Goal: Information Seeking & Learning: Learn about a topic

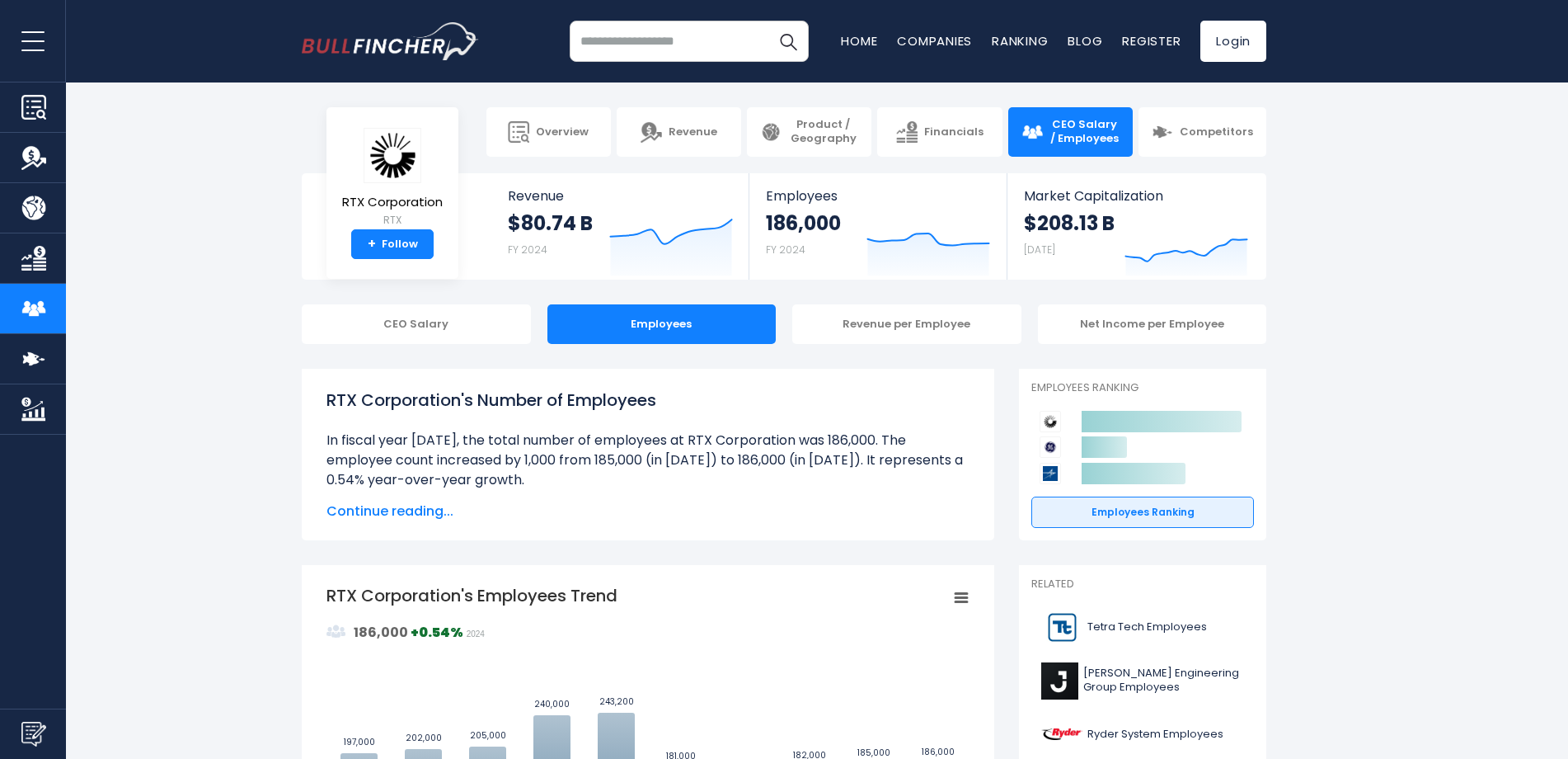
click at [372, 508] on span "Continue reading..." at bounding box center [648, 512] width 643 height 20
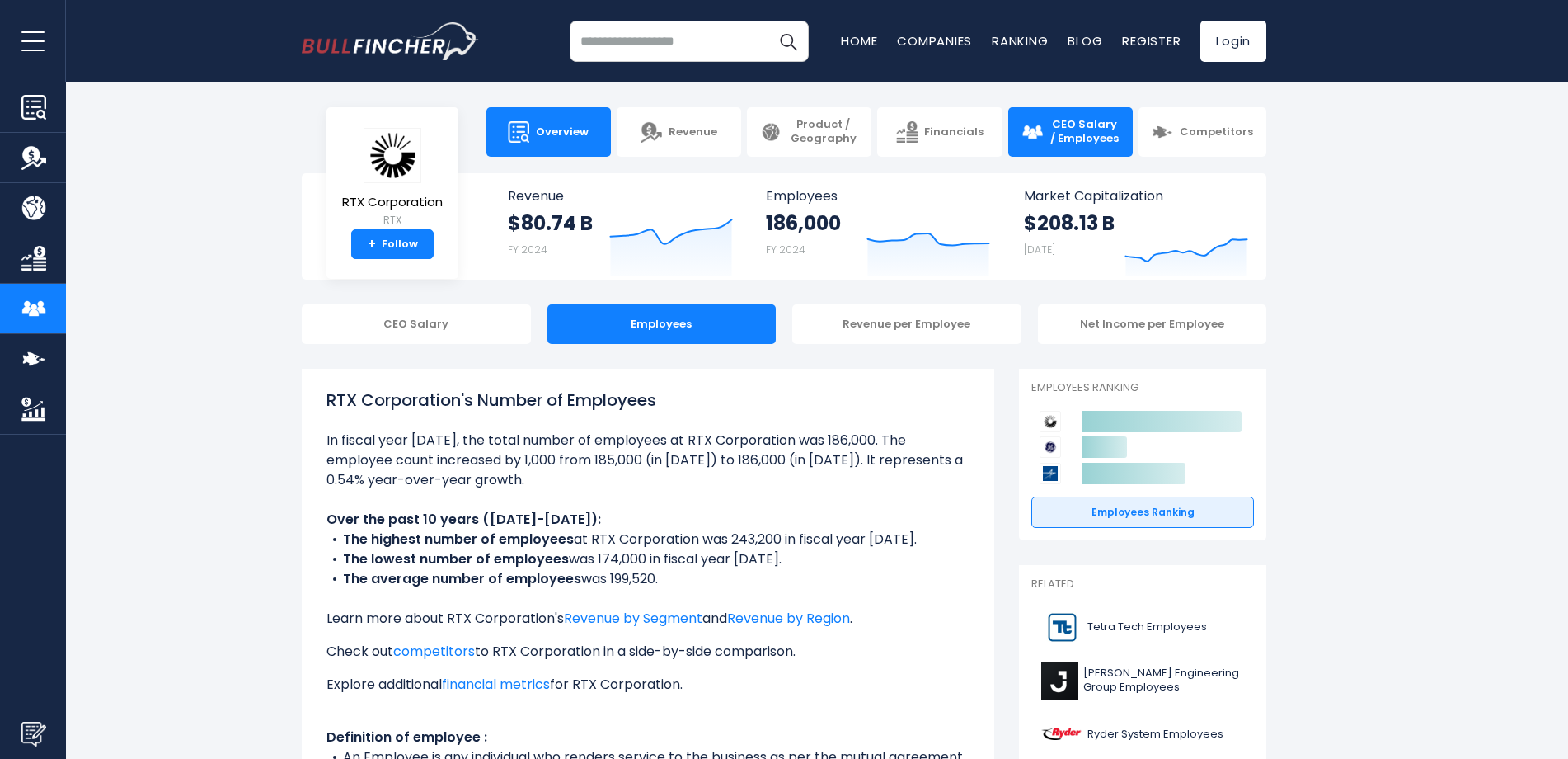
click at [585, 125] on span "Overview" at bounding box center [562, 132] width 53 height 14
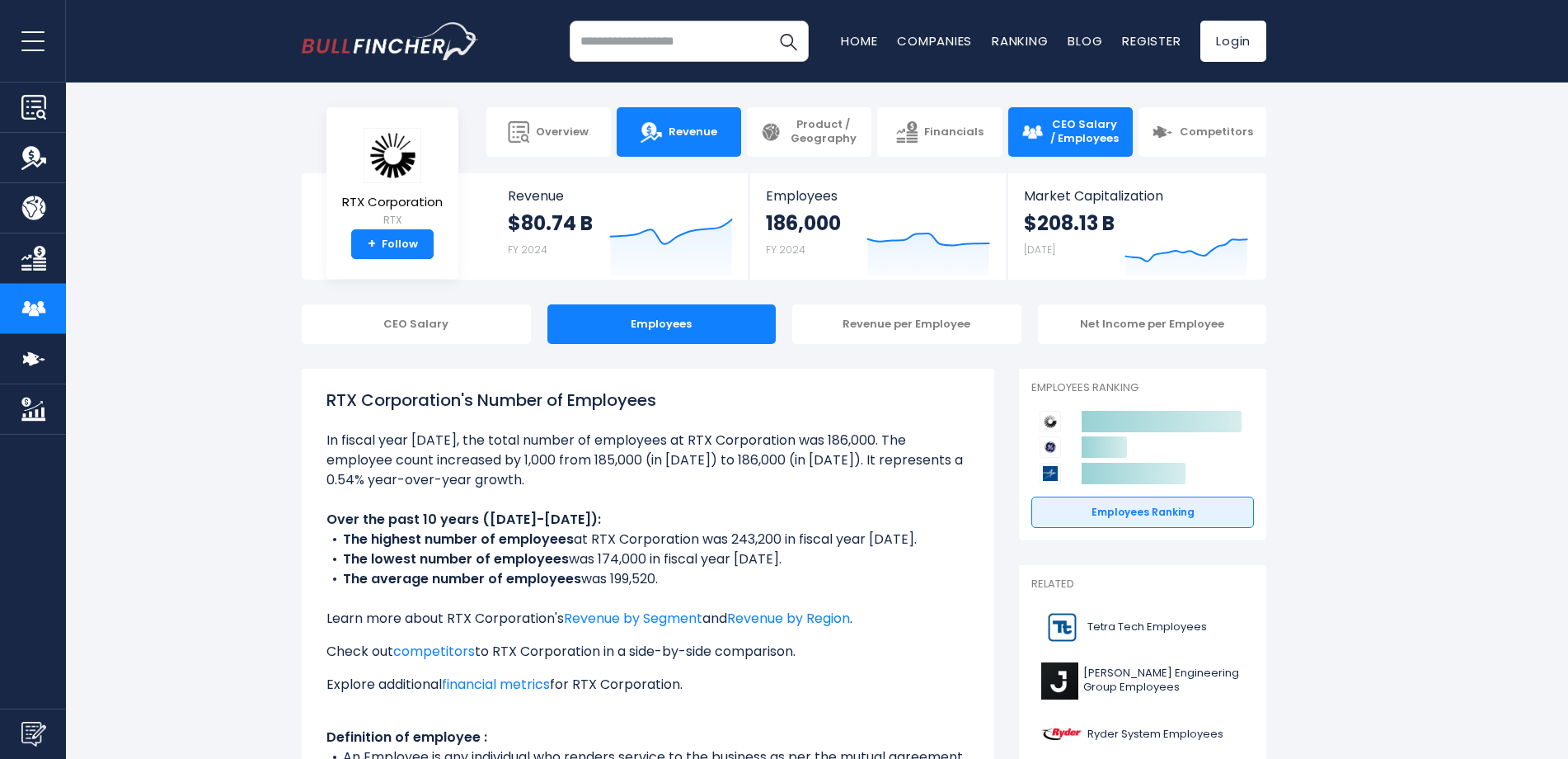
click at [701, 124] on link "Revenue" at bounding box center [679, 132] width 124 height 50
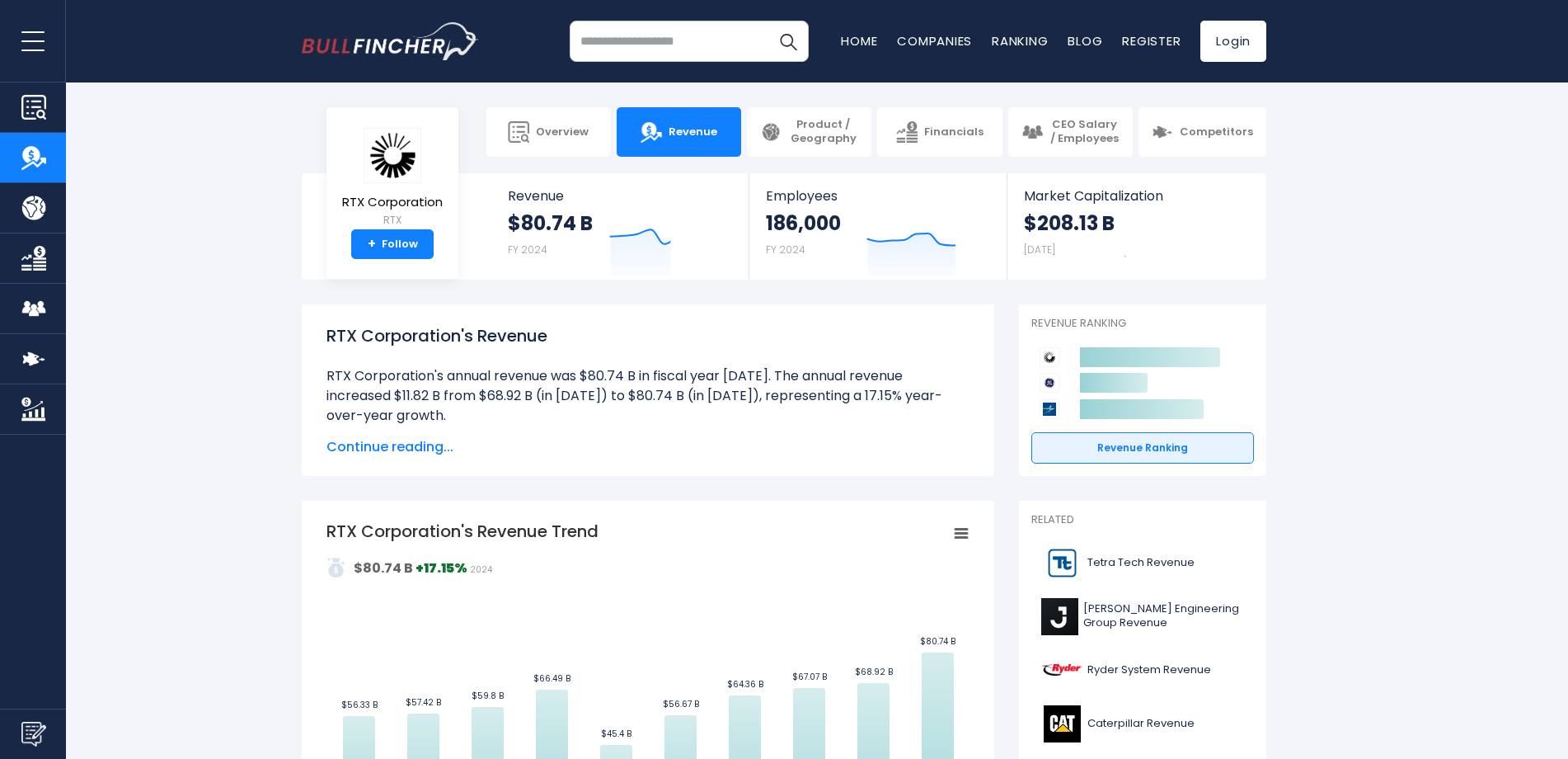
click at [815, 120] on span "Product / Geography" at bounding box center [823, 132] width 70 height 28
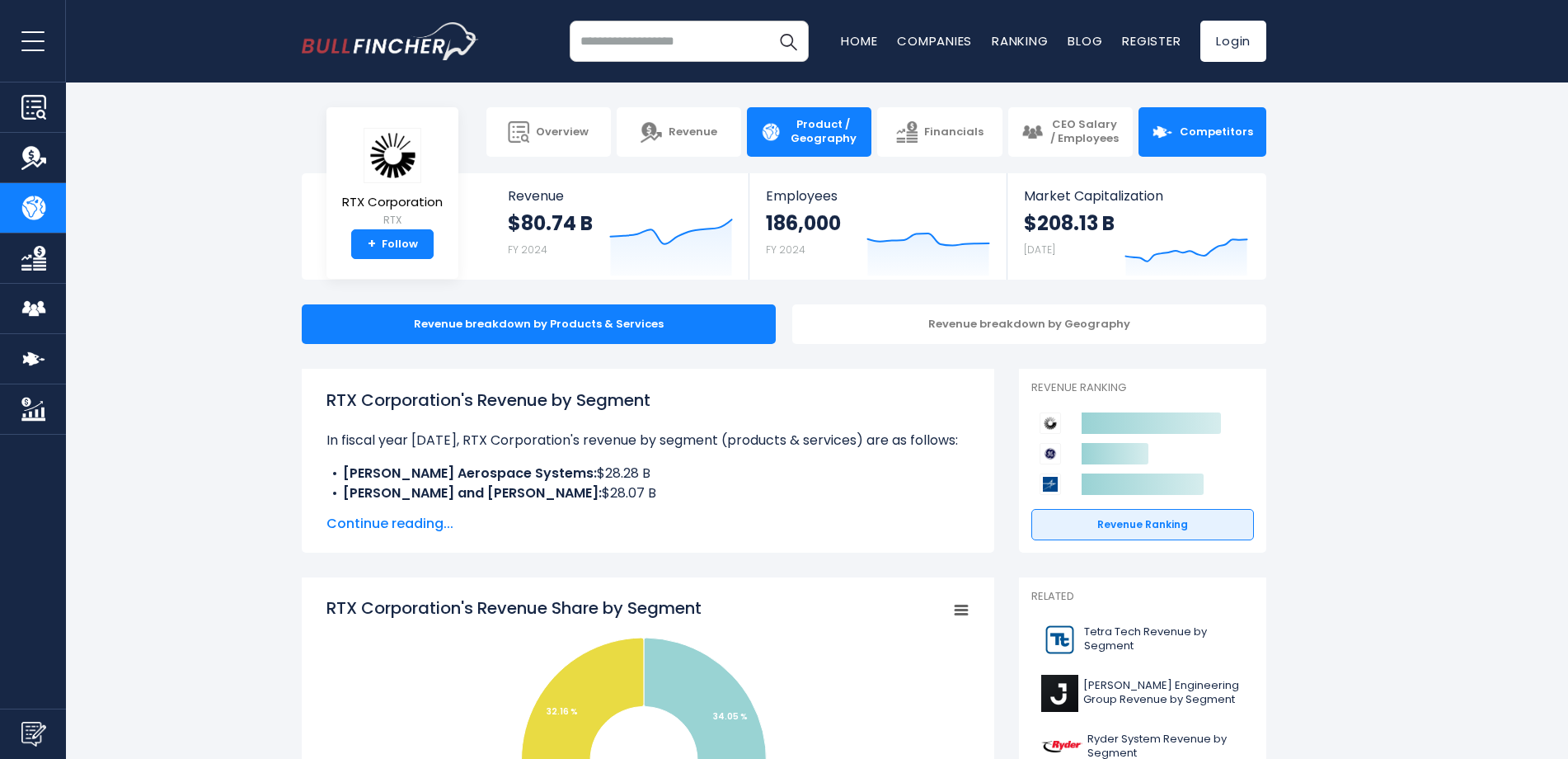
click at [1209, 136] on span "Competitors" at bounding box center [1216, 132] width 73 height 14
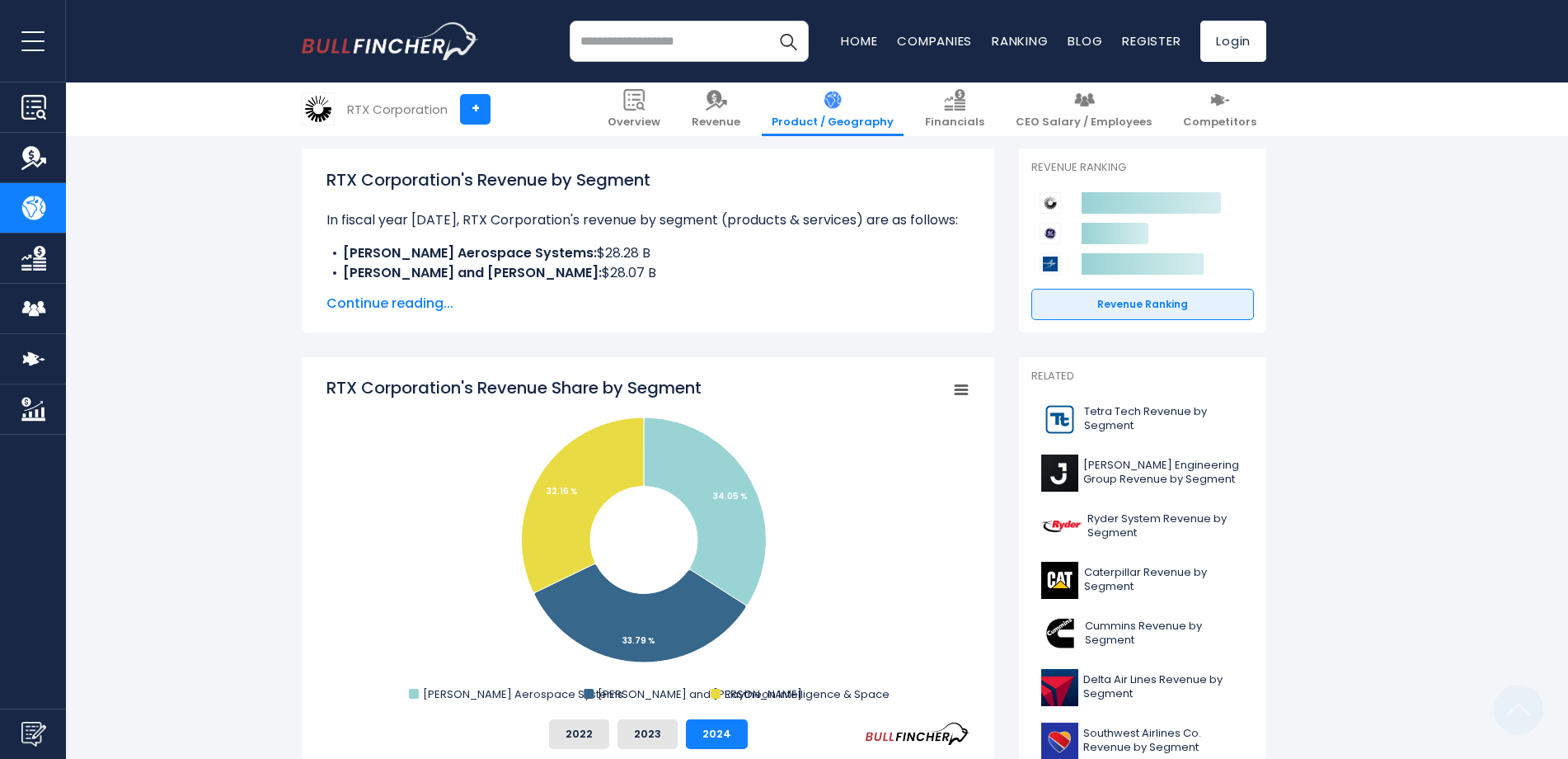
scroll to position [440, 0]
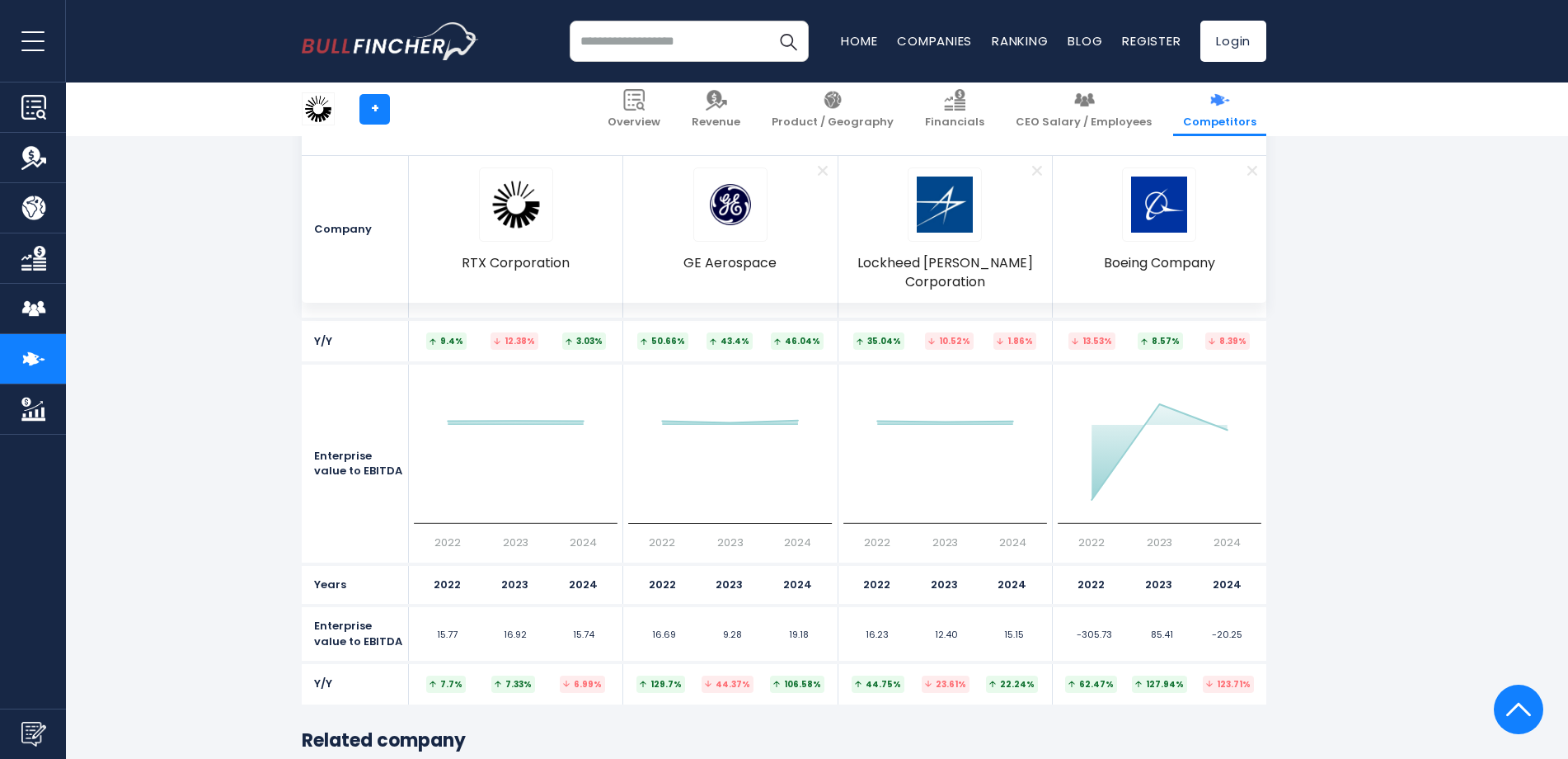
scroll to position [8578, 0]
